Goal: Information Seeking & Learning: Learn about a topic

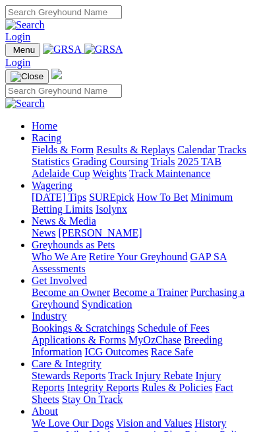
scroll to position [410, 0]
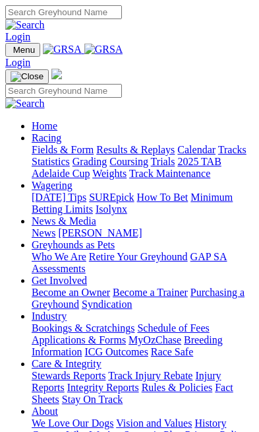
scroll to position [410, 0]
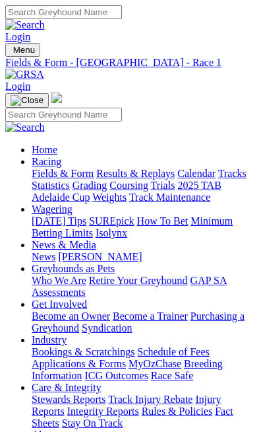
click at [48, 197] on link "PDF" at bounding box center [37, 191] width 19 height 11
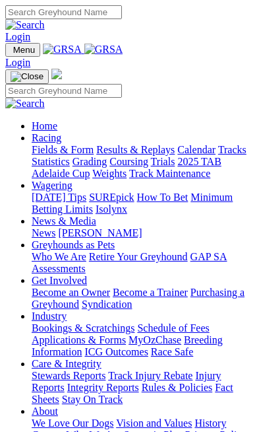
scroll to position [410, 0]
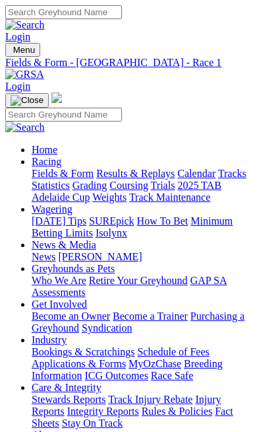
scroll to position [0, 304]
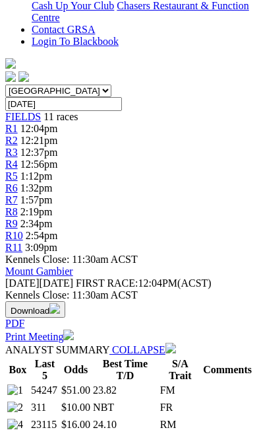
scroll to position [475, 0]
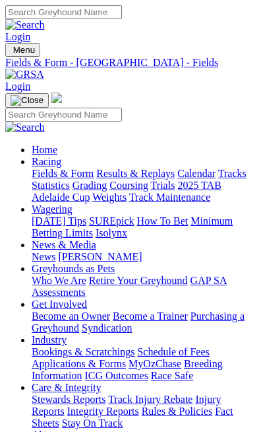
scroll to position [0, 304]
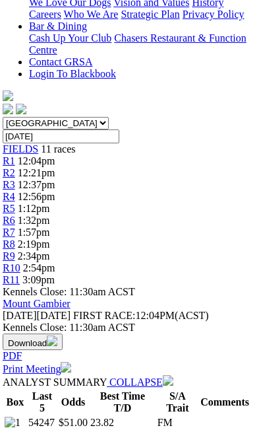
scroll to position [443, 3]
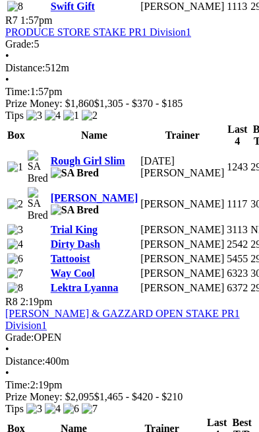
scroll to position [2574, 0]
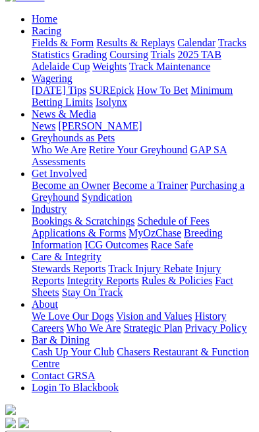
scroll to position [0, 0]
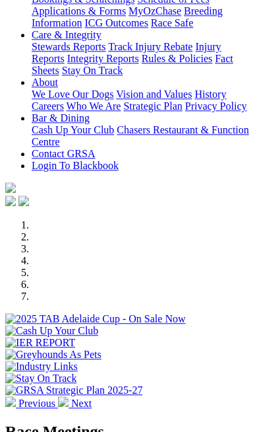
scroll to position [361, 0]
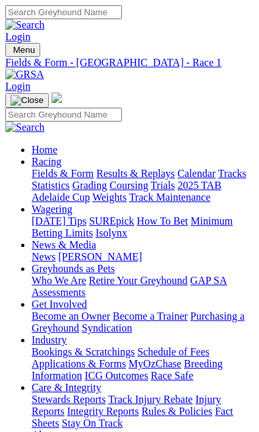
scroll to position [0, 299]
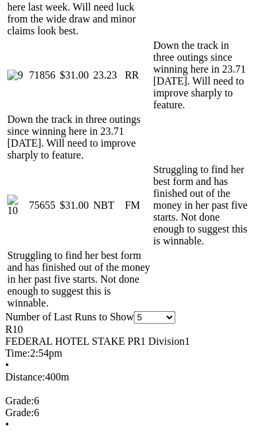
scroll to position [1636, 0]
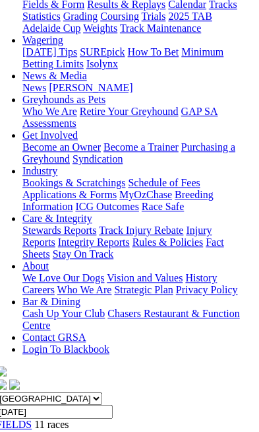
scroll to position [0, 7]
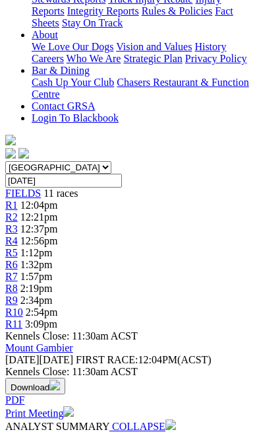
scroll to position [399, 0]
